Goal: Information Seeking & Learning: Learn about a topic

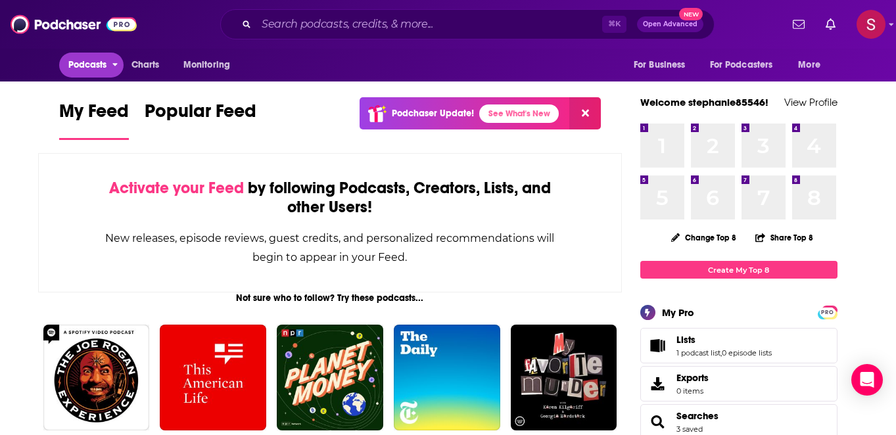
click at [118, 67] on span "open menu" at bounding box center [115, 61] width 6 height 15
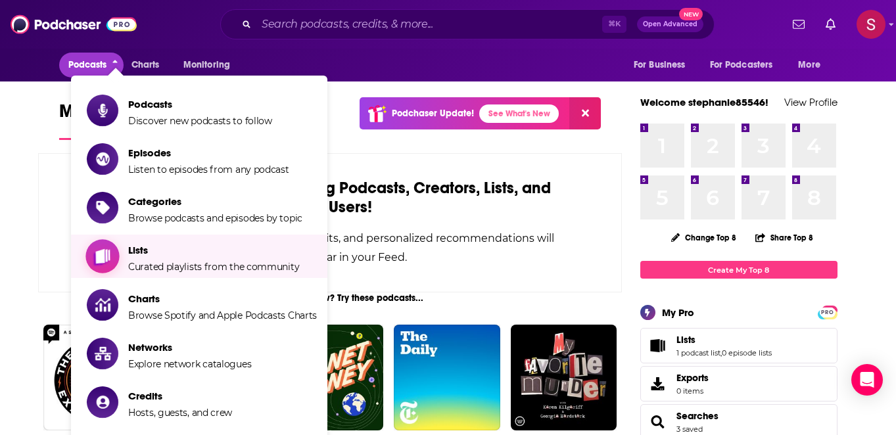
click at [154, 261] on span "Curated playlists from the community" at bounding box center [213, 267] width 171 height 12
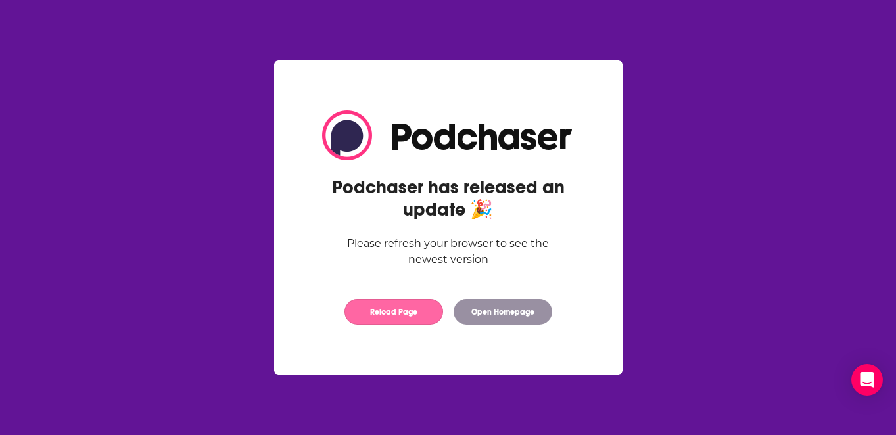
click at [409, 316] on button "Reload Page" at bounding box center [393, 312] width 99 height 26
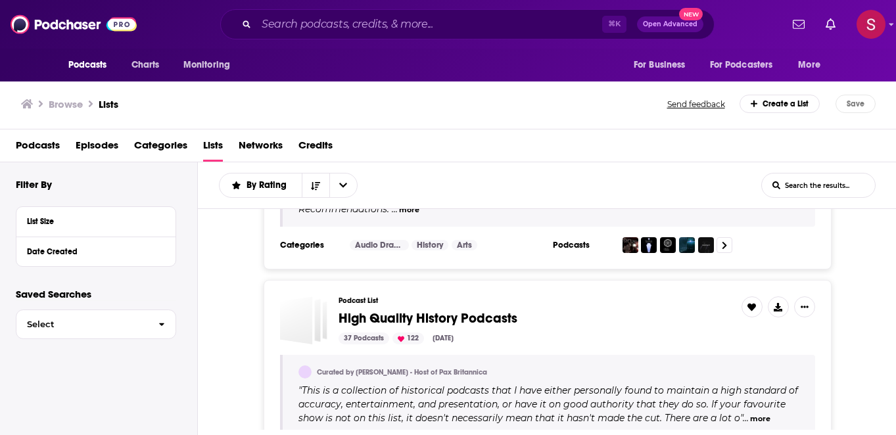
scroll to position [364, 0]
drag, startPoint x: 810, startPoint y: 191, endPoint x: 810, endPoint y: 182, distance: 9.2
click at [810, 191] on input "List Search Input" at bounding box center [818, 186] width 113 height 24
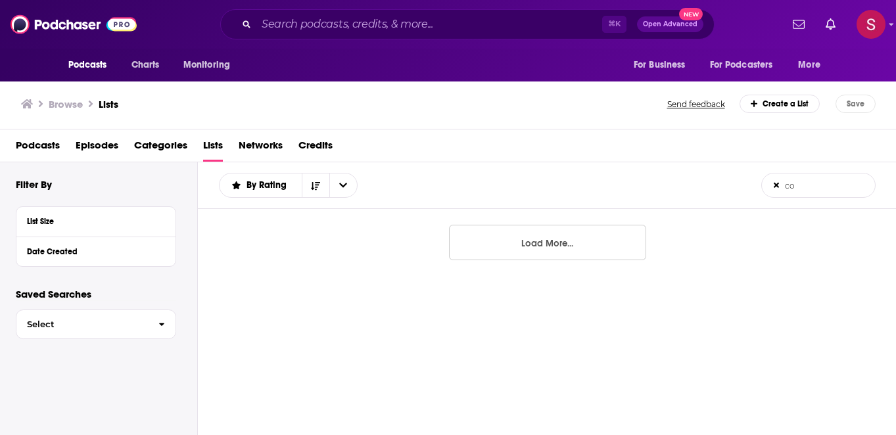
scroll to position [0, 0]
type input "comedians"
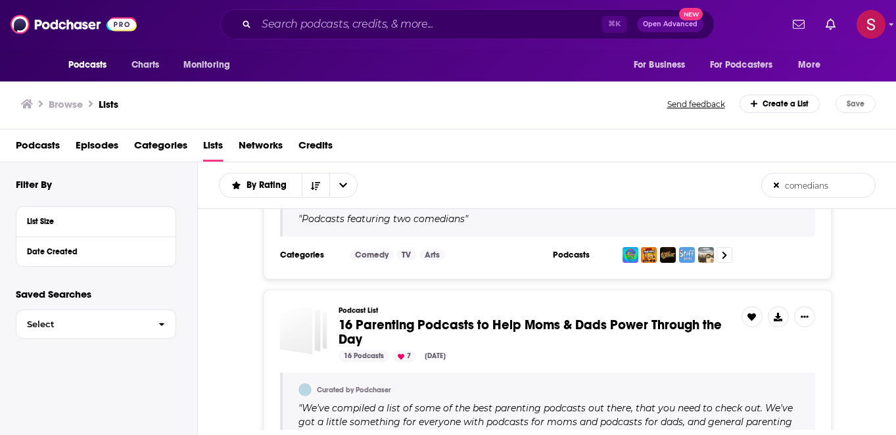
scroll to position [549, 0]
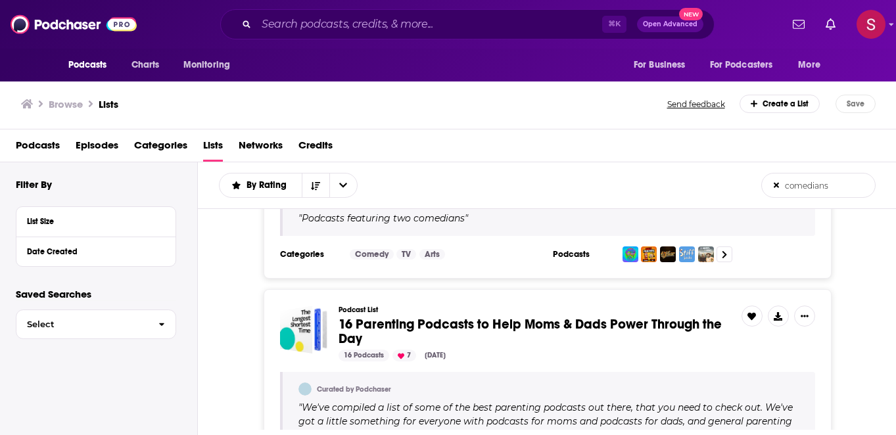
click at [48, 146] on span "Podcasts" at bounding box center [38, 148] width 44 height 27
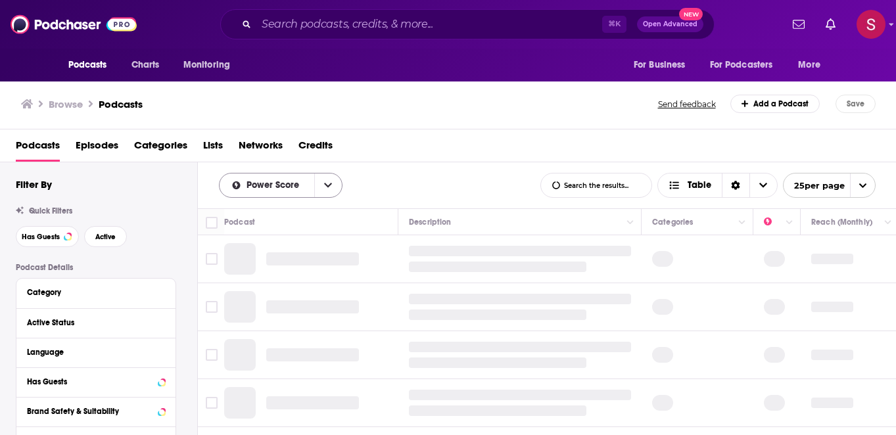
click at [332, 183] on button "open menu" at bounding box center [328, 186] width 28 height 24
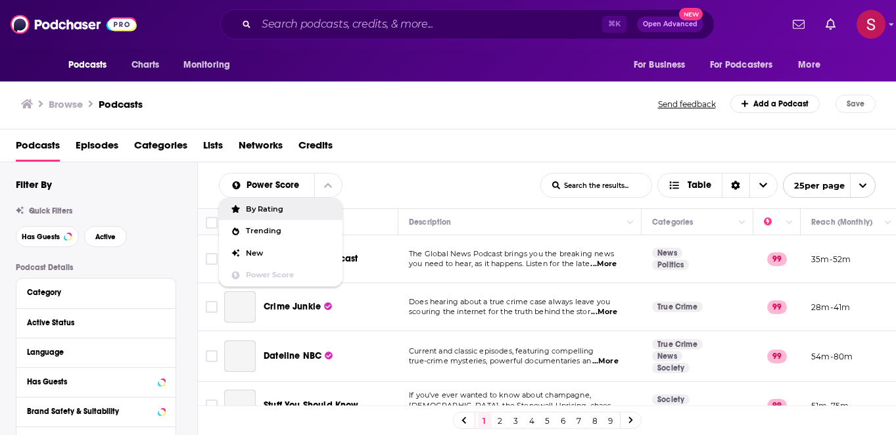
click at [431, 158] on div "Podcasts Episodes Categories Lists Networks Credits" at bounding box center [451, 148] width 870 height 27
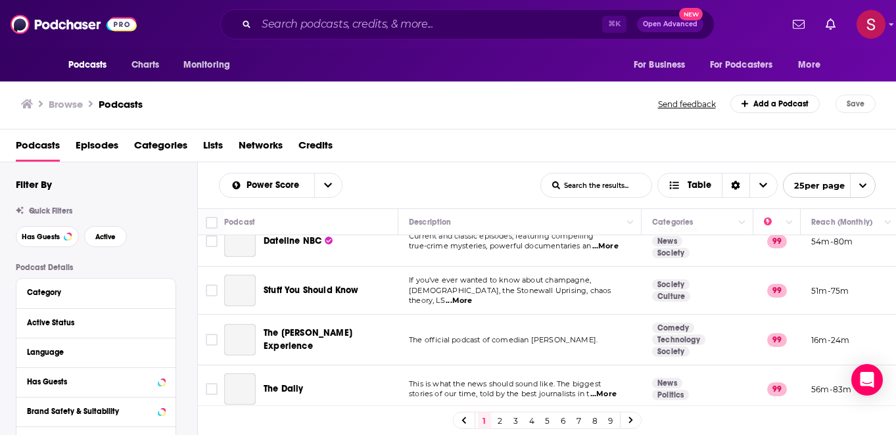
scroll to position [118, 0]
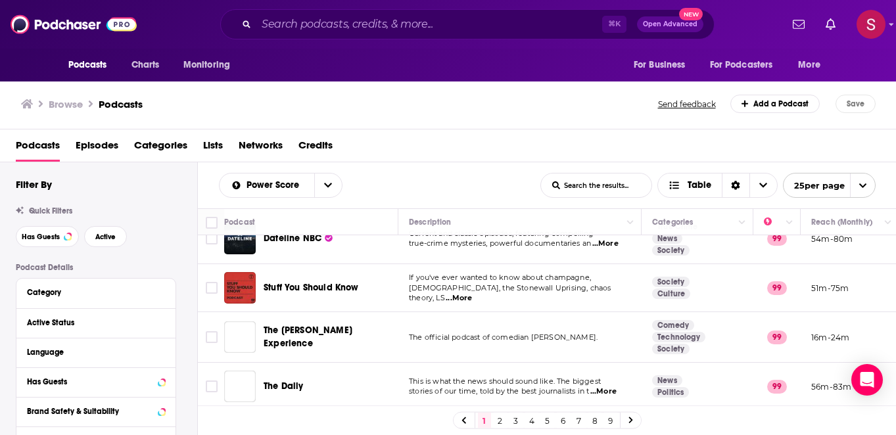
click at [577, 323] on td "The official podcast of comedian Joe Rogan." at bounding box center [519, 337] width 243 height 51
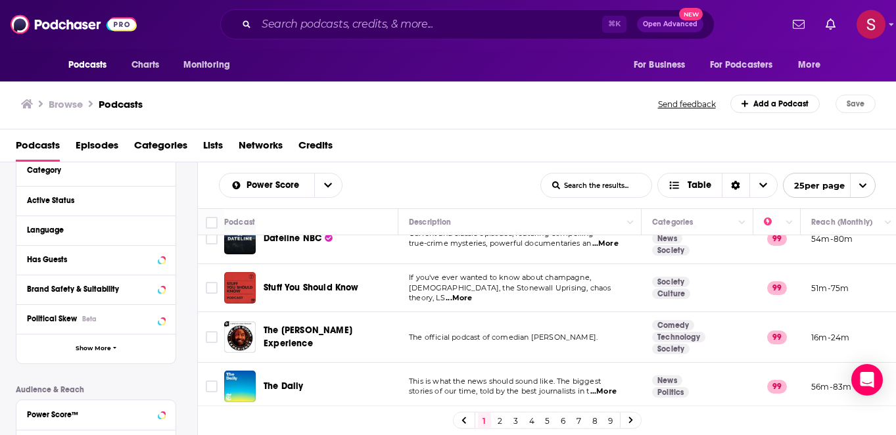
scroll to position [123, 0]
click at [161, 201] on icon at bounding box center [161, 199] width 6 height 3
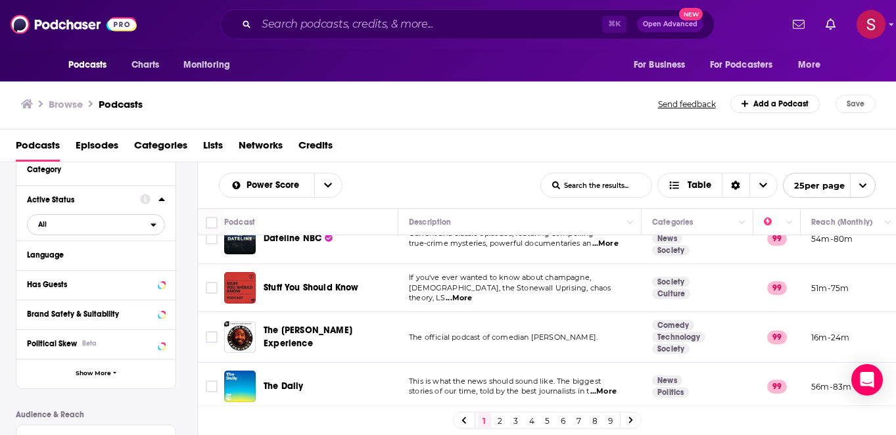
click at [78, 227] on span "All" at bounding box center [89, 224] width 123 height 17
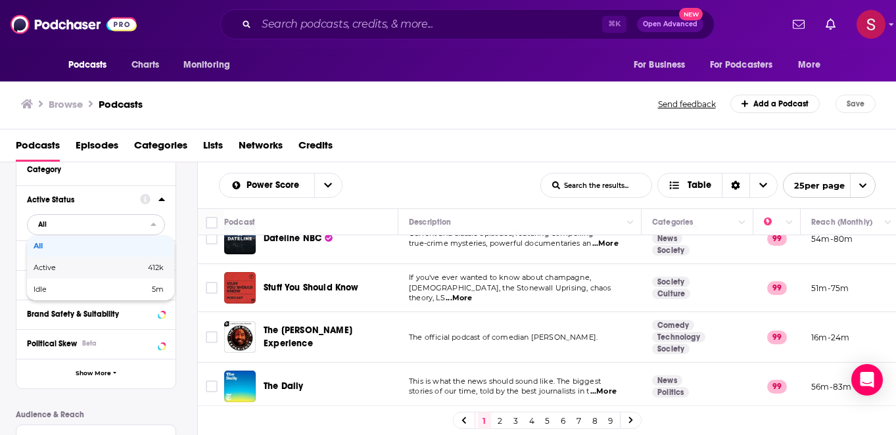
click at [52, 268] on span "Active" at bounding box center [67, 267] width 67 height 7
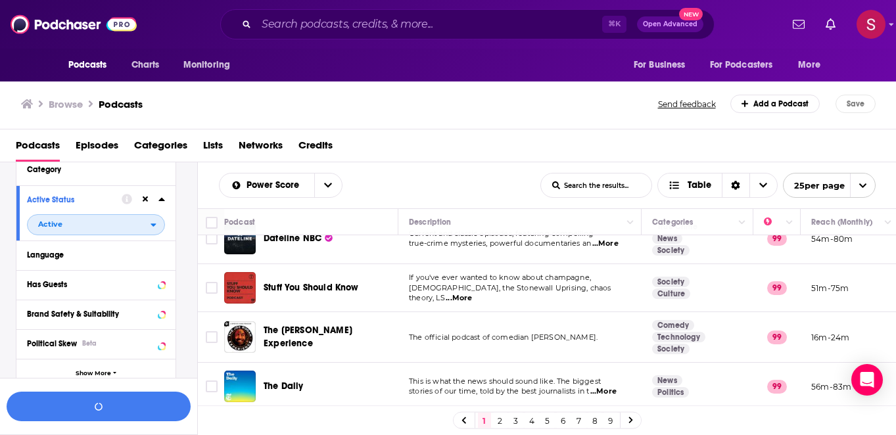
scroll to position [155, 0]
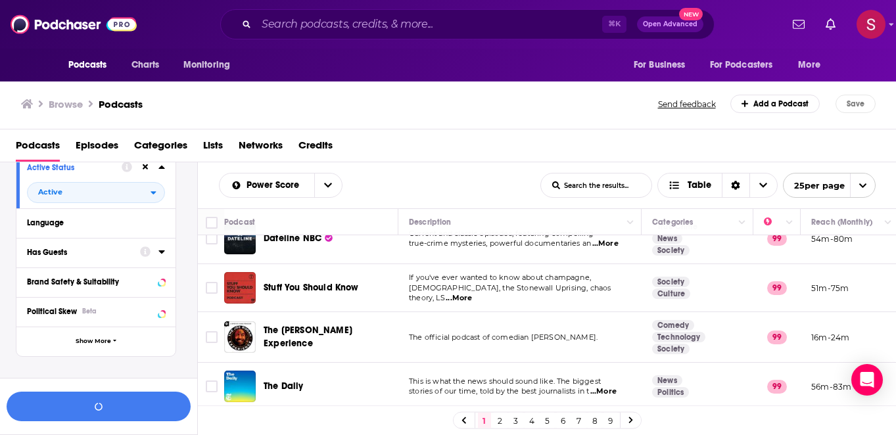
click at [80, 252] on div "Has Guests" at bounding box center [79, 252] width 105 height 9
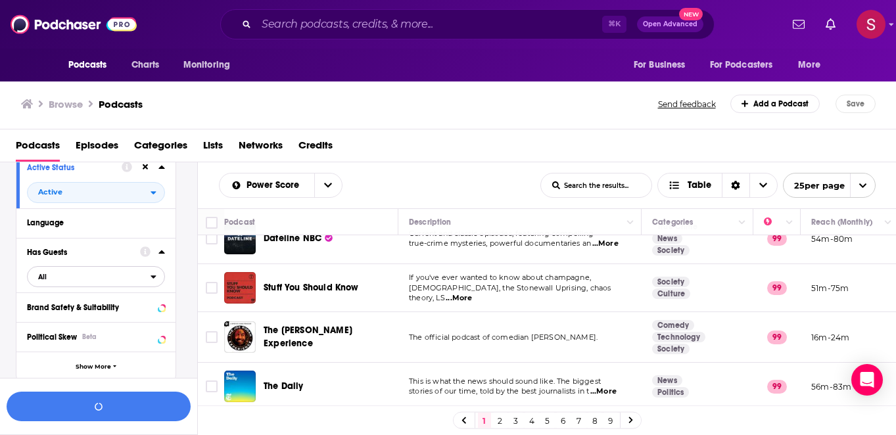
click at [69, 277] on span "All" at bounding box center [89, 276] width 123 height 17
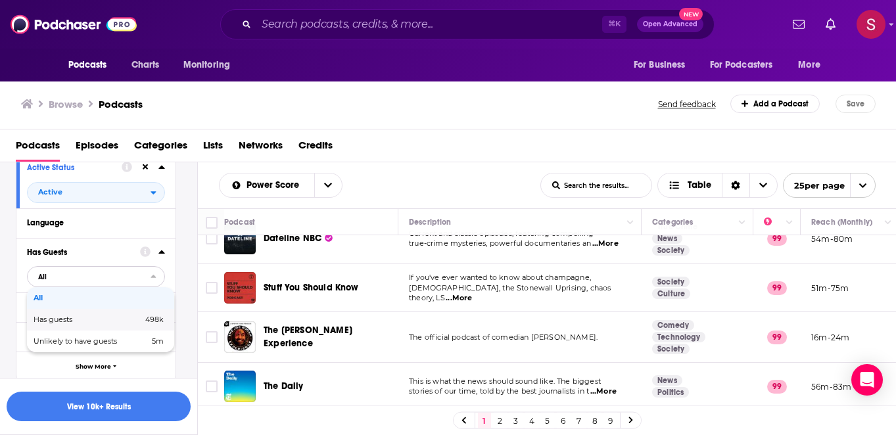
click at [77, 323] on span "Has guests" at bounding box center [71, 319] width 74 height 7
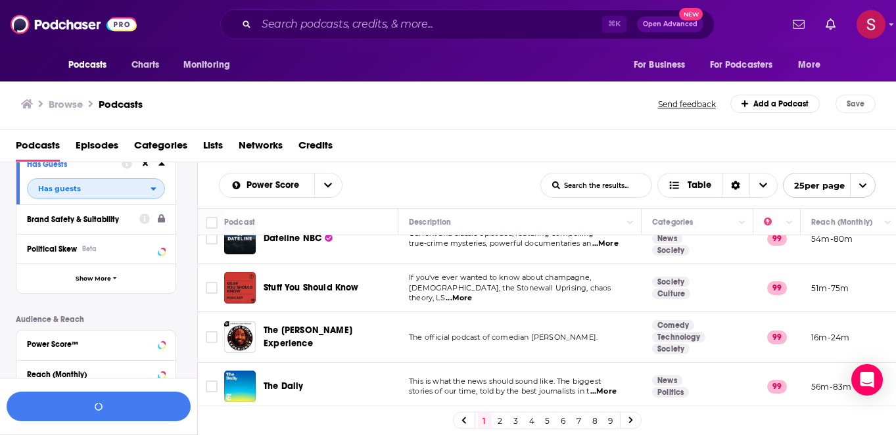
scroll to position [245, 0]
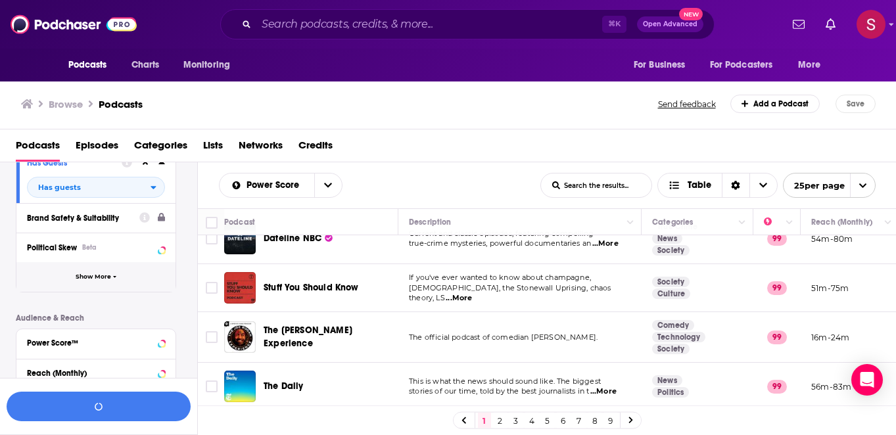
click at [103, 280] on span "Show More" at bounding box center [94, 276] width 36 height 7
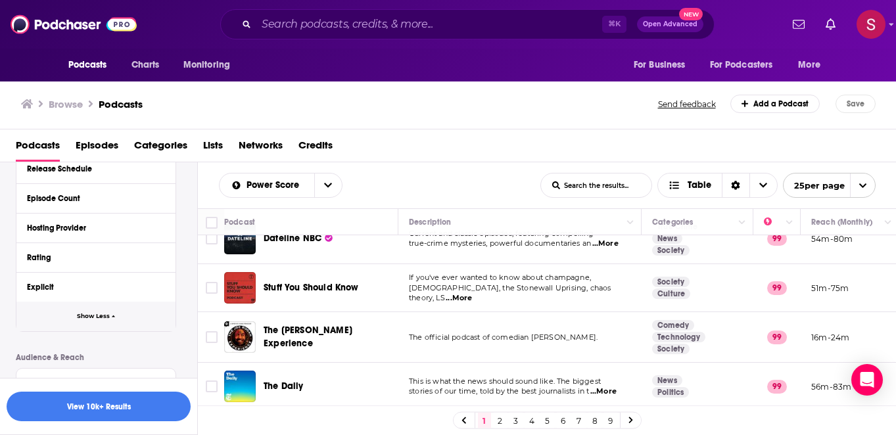
scroll to position [475, 0]
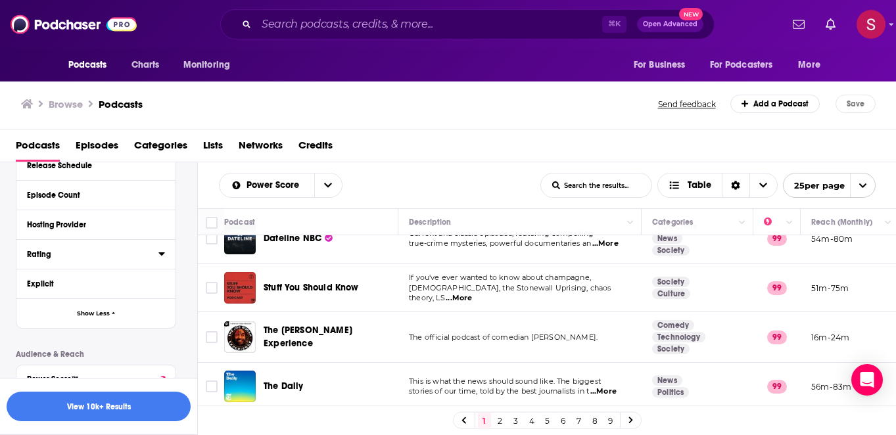
click at [52, 258] on div "Rating" at bounding box center [88, 254] width 123 height 9
click at [82, 281] on span "Any Rating" at bounding box center [89, 278] width 123 height 17
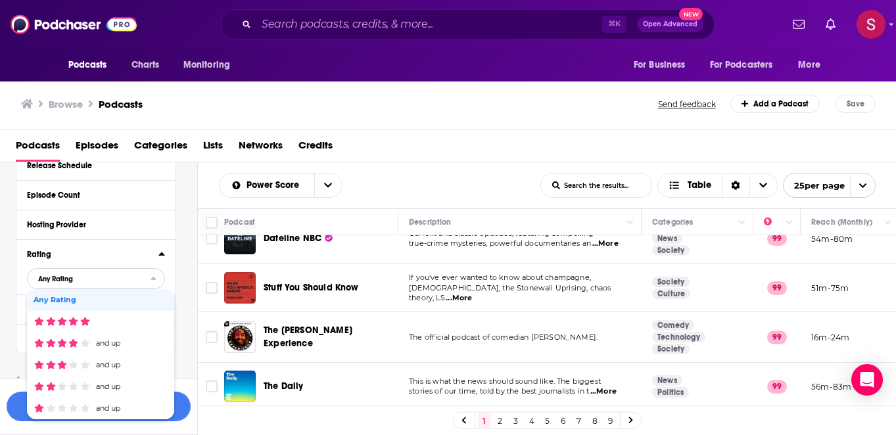
click at [82, 281] on span "Any Rating" at bounding box center [89, 278] width 123 height 17
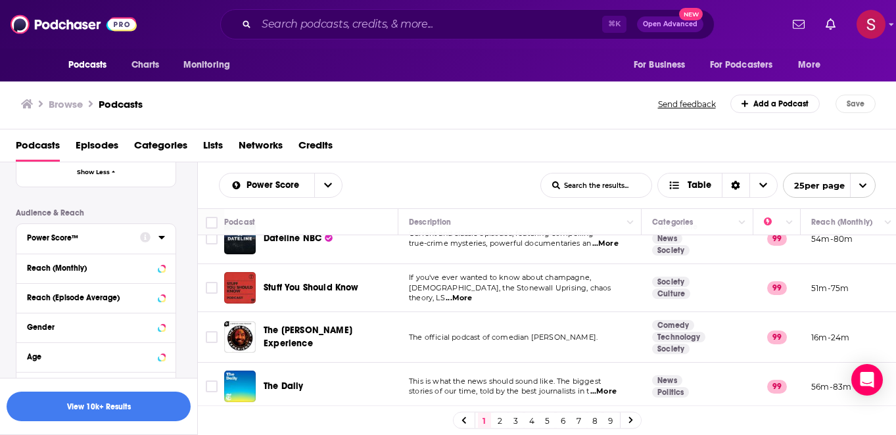
click at [94, 241] on div "Power Score™" at bounding box center [79, 237] width 105 height 9
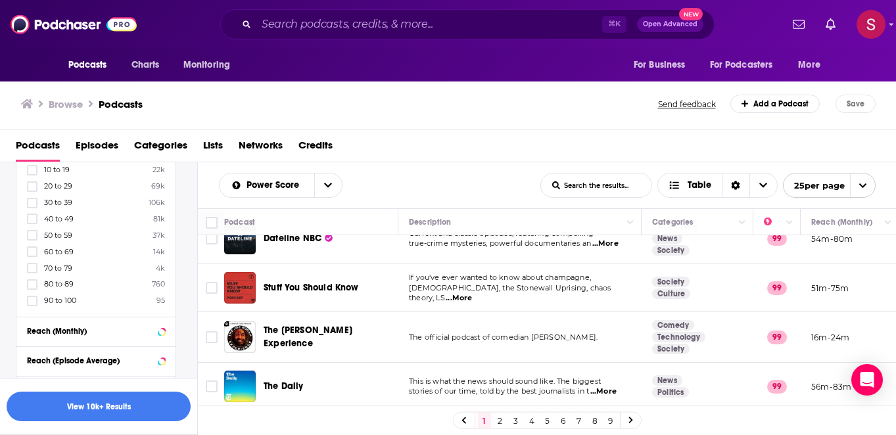
scroll to position [763, 0]
click at [32, 285] on icon at bounding box center [32, 284] width 8 height 6
click at [34, 302] on icon at bounding box center [32, 301] width 8 height 8
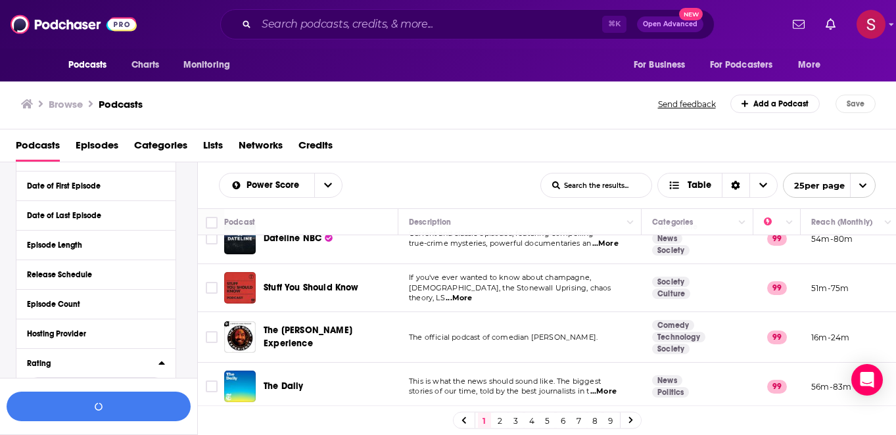
scroll to position [0, 0]
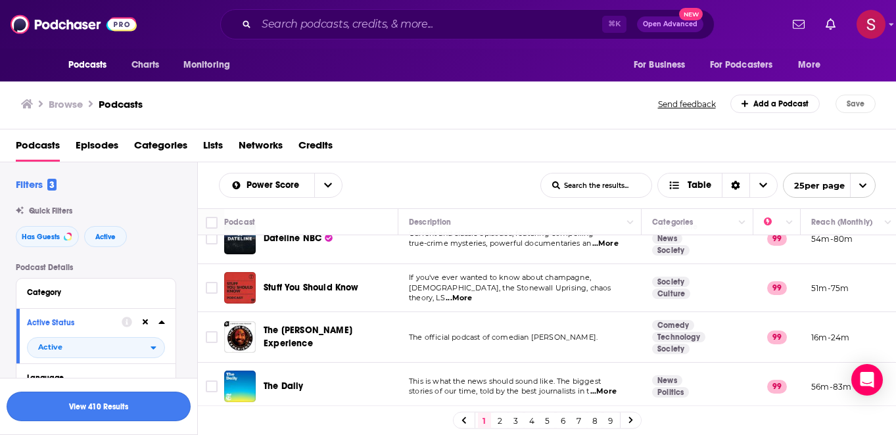
click at [107, 403] on button "View 410 Results" at bounding box center [99, 407] width 184 height 30
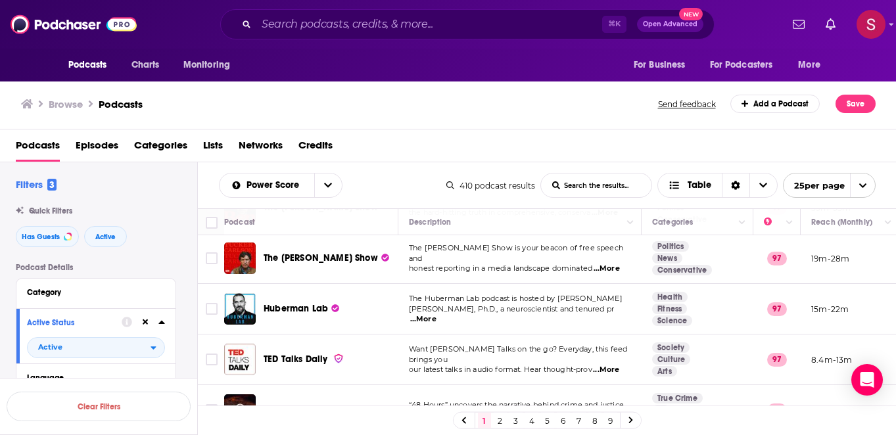
scroll to position [259, 0]
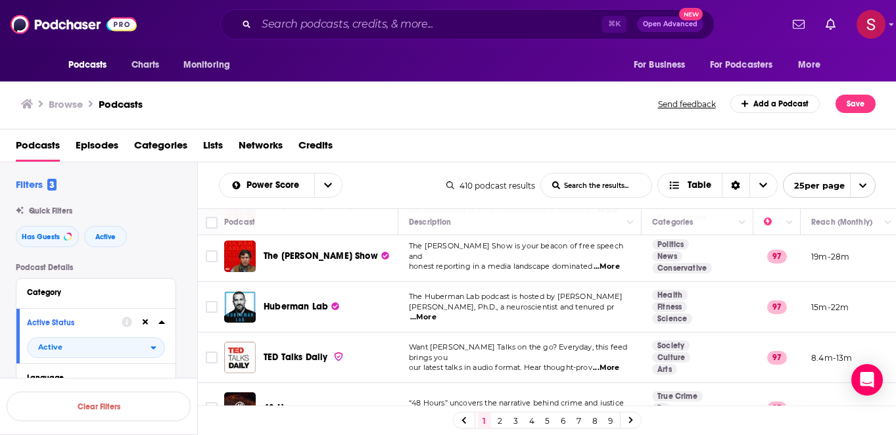
click at [437, 312] on span "...More" at bounding box center [423, 317] width 26 height 11
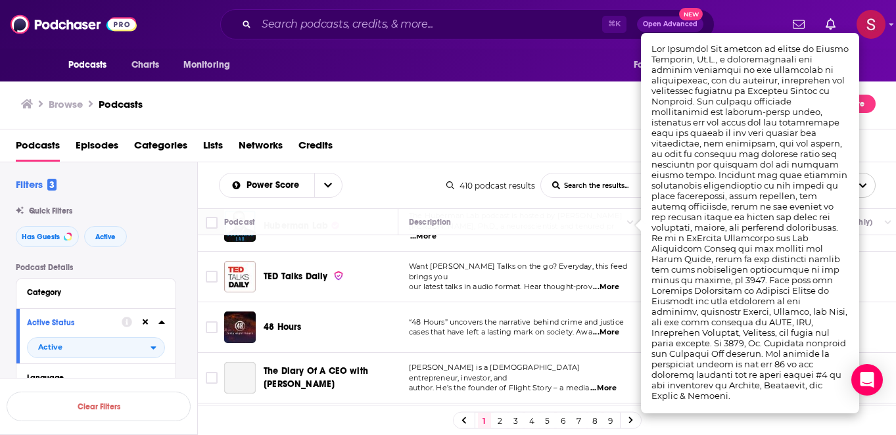
scroll to position [341, 0]
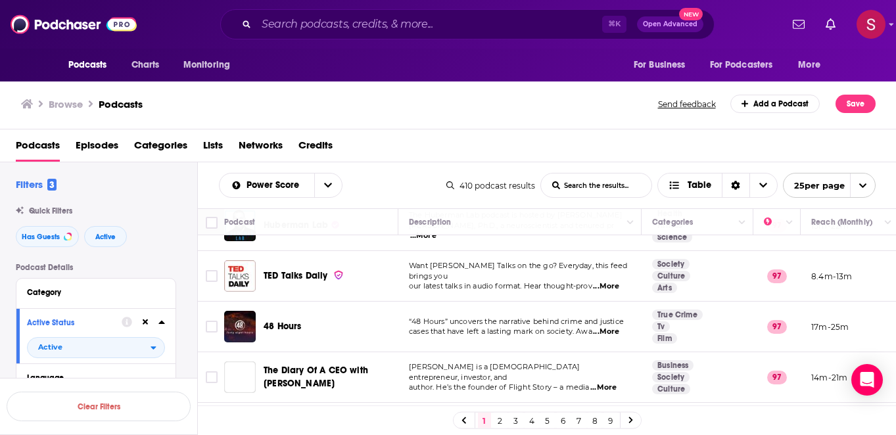
click at [502, 327] on span "cases that have left a lasting mark on society. Awa" at bounding box center [500, 331] width 183 height 9
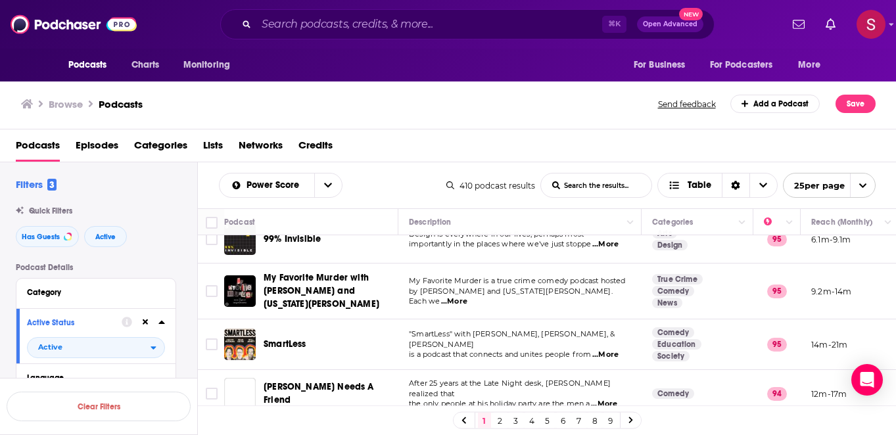
scroll to position [991, 0]
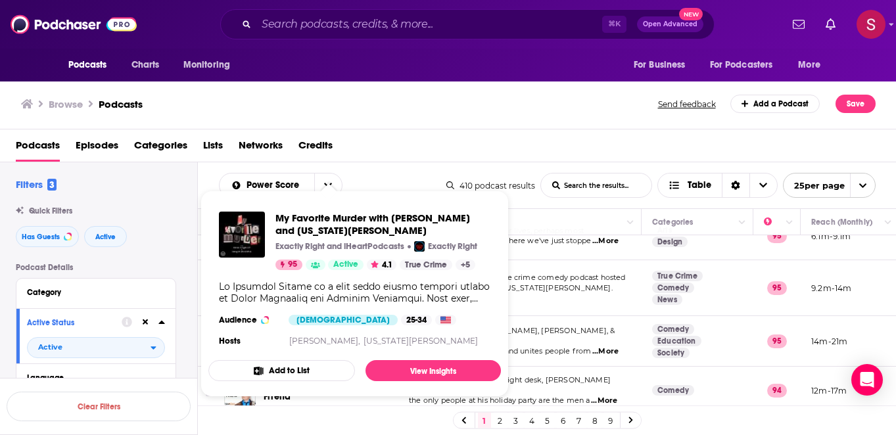
click at [573, 260] on td "My Favorite Murder is a true crime comedy podcast hosted by Karen Kilgariff and…" at bounding box center [519, 288] width 243 height 56
click at [325, 224] on span "My Favorite Murder with Karen Kilgariff and Georgia Hardstark" at bounding box center [382, 224] width 215 height 25
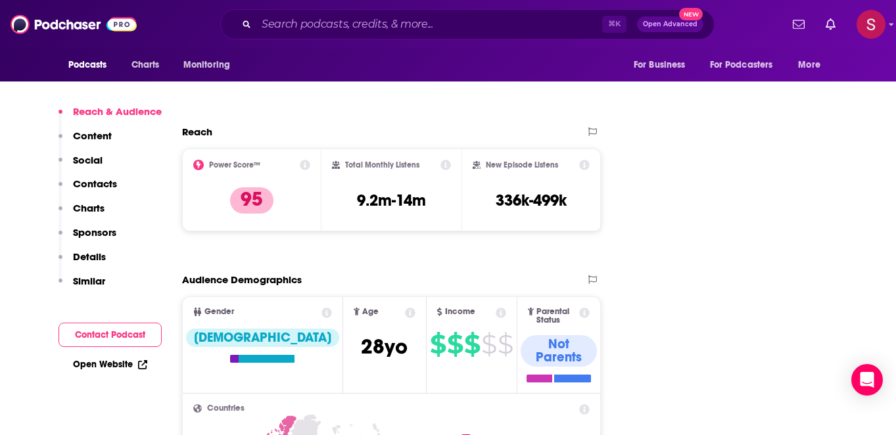
scroll to position [379, 0]
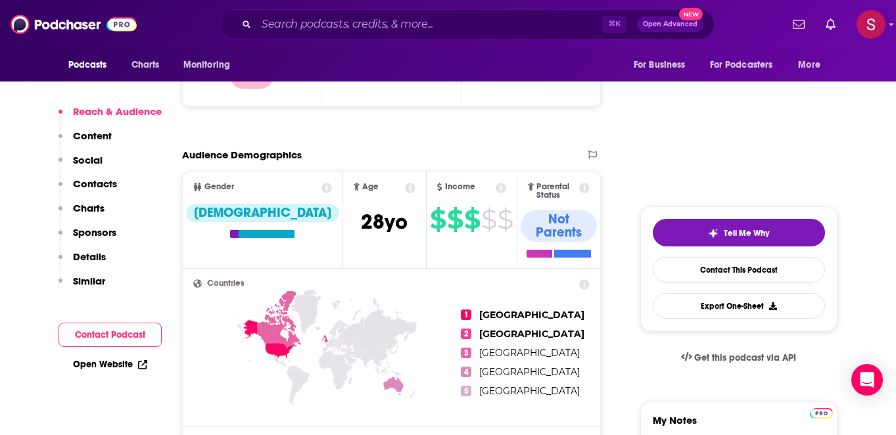
click at [99, 178] on p "Contacts" at bounding box center [95, 184] width 44 height 12
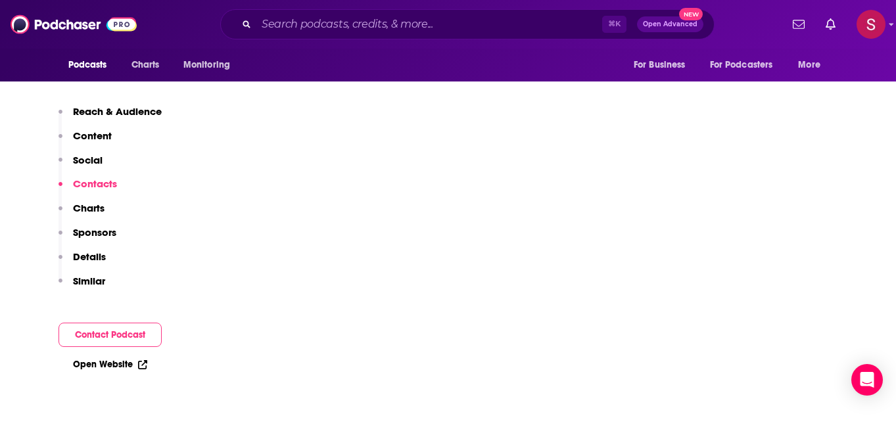
scroll to position [4007, 0]
